Goal: Task Accomplishment & Management: Use online tool/utility

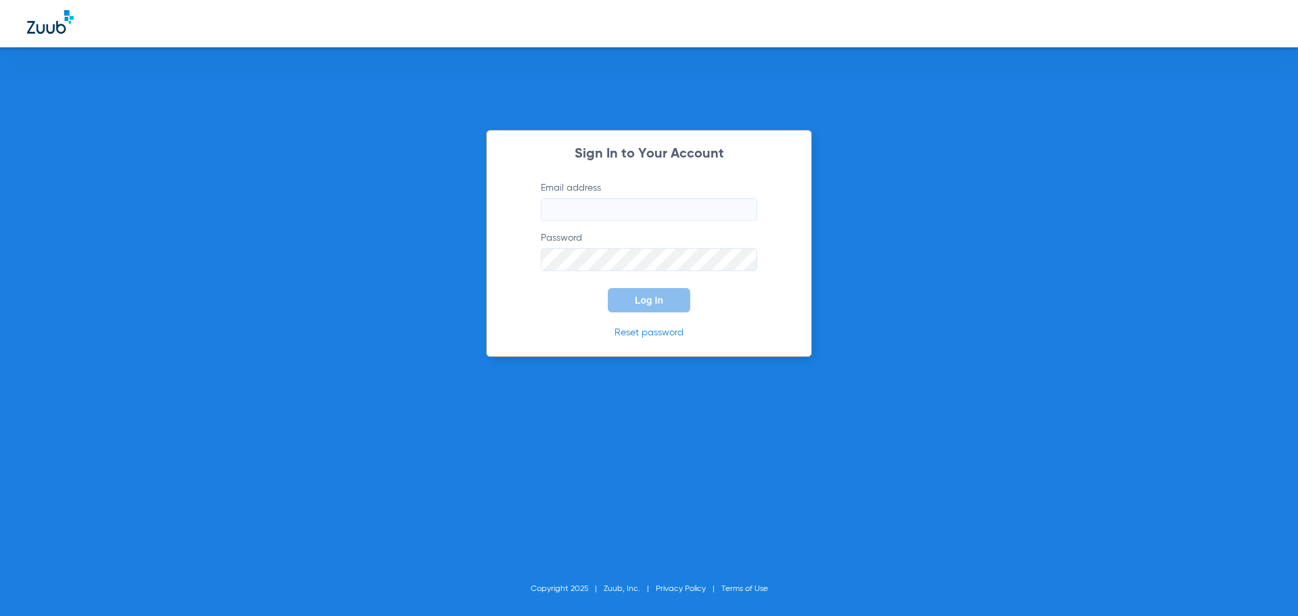
type input "[EMAIL_ADDRESS][DOMAIN_NAME]"
click at [661, 295] on span "Log In" at bounding box center [649, 300] width 28 height 11
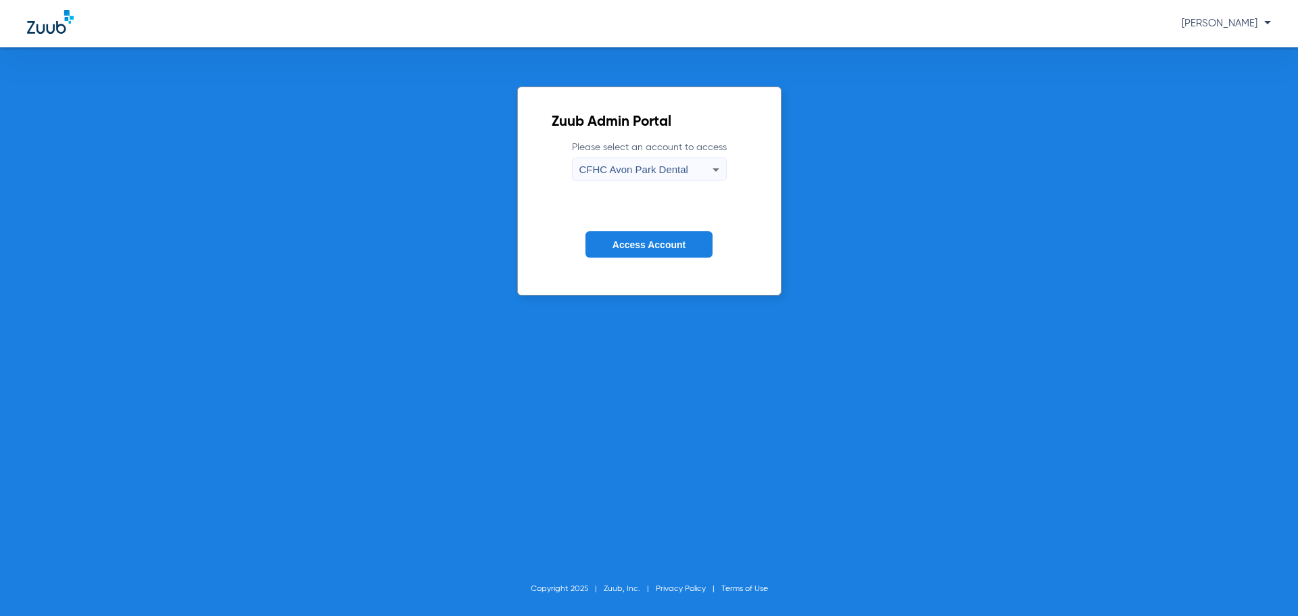
click at [483, 387] on div "Zuub Admin Portal Please select an account to access [GEOGRAPHIC_DATA] Dental A…" at bounding box center [649, 331] width 1298 height 569
click at [653, 167] on span "CFHC Avon Park Dental" at bounding box center [633, 169] width 109 height 11
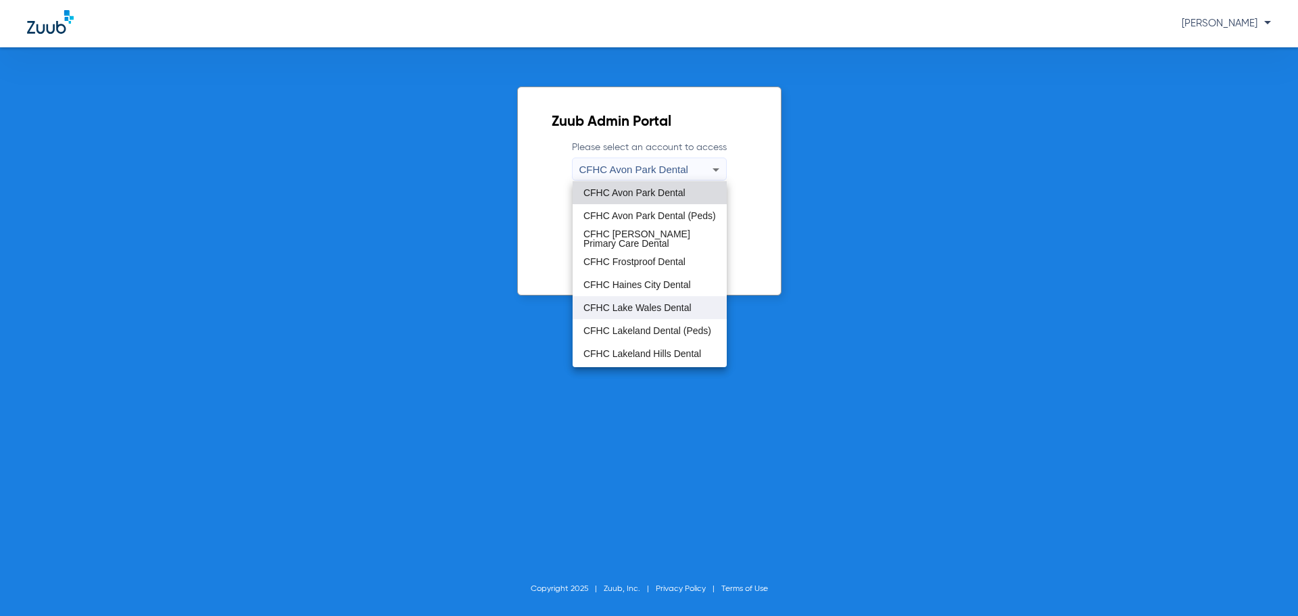
click at [654, 312] on span "CFHC Lake Wales Dental" at bounding box center [637, 307] width 108 height 9
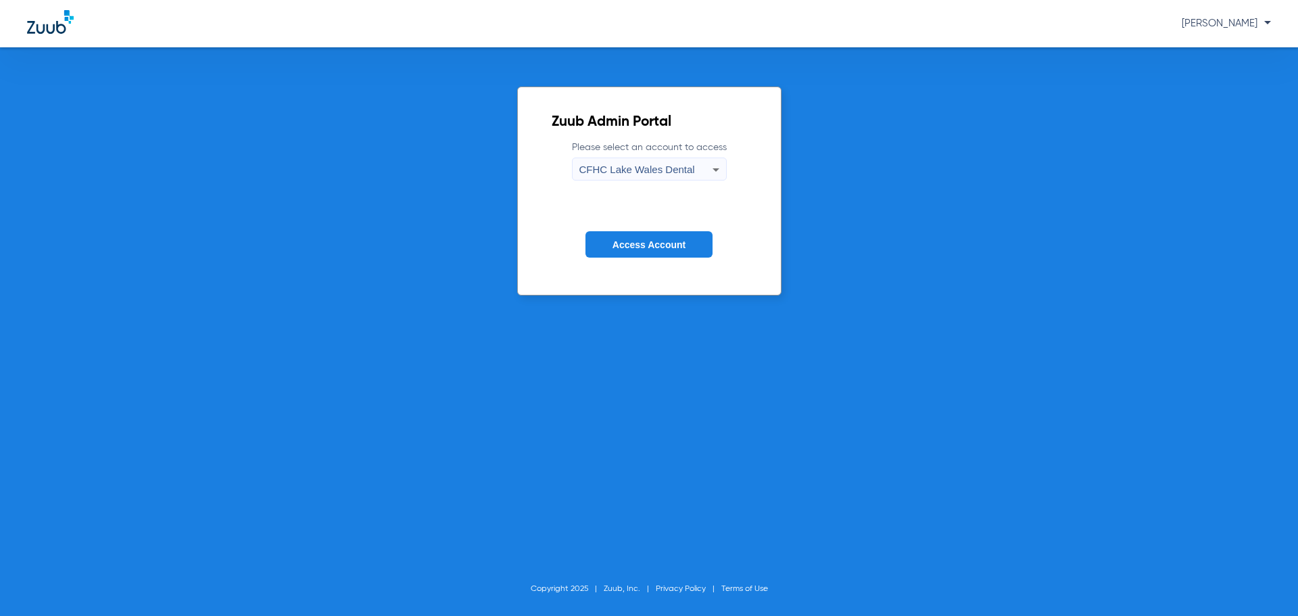
click at [667, 241] on span "Access Account" at bounding box center [649, 244] width 73 height 11
